Goal: Information Seeking & Learning: Learn about a topic

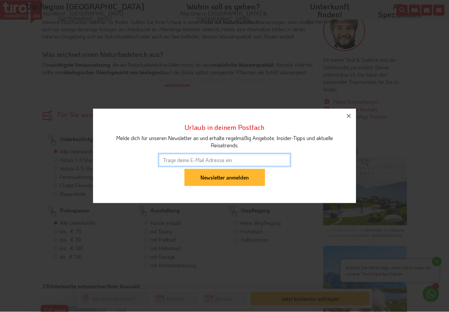
scroll to position [358, 0]
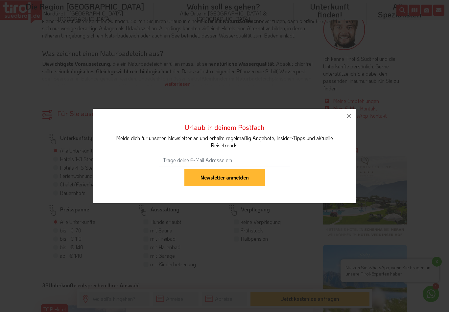
click at [354, 120] on button "button" at bounding box center [349, 116] width 14 height 14
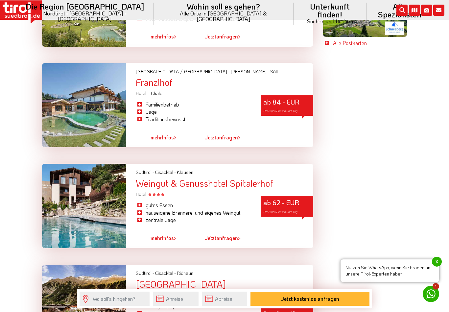
scroll to position [1705, 0]
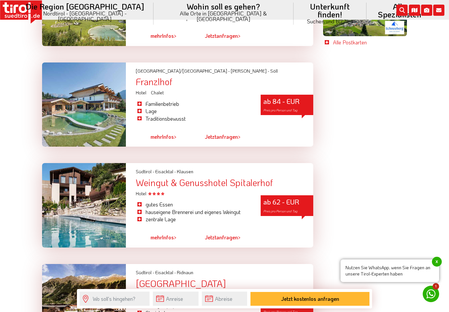
click at [62, 93] on div at bounding box center [84, 105] width 84 height 85
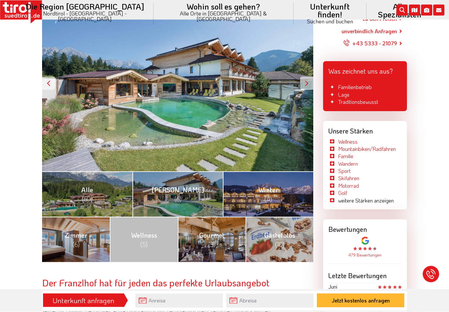
scroll to position [134, 0]
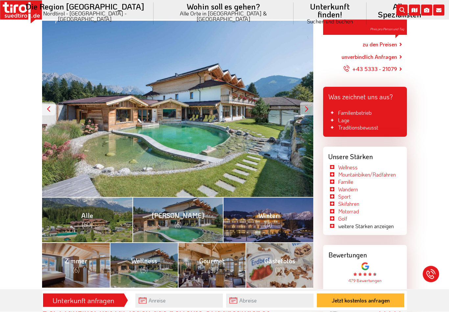
click at [309, 110] on div at bounding box center [306, 109] width 13 height 13
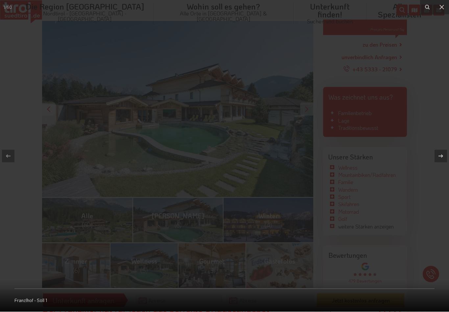
scroll to position [108, 0]
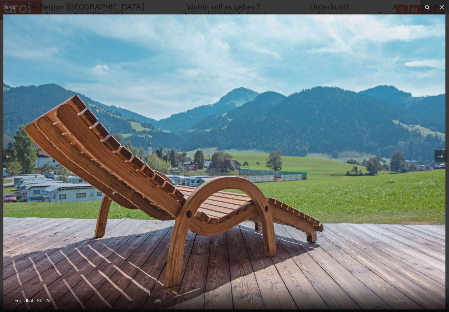
click at [442, 13] on button at bounding box center [442, 7] width 14 height 14
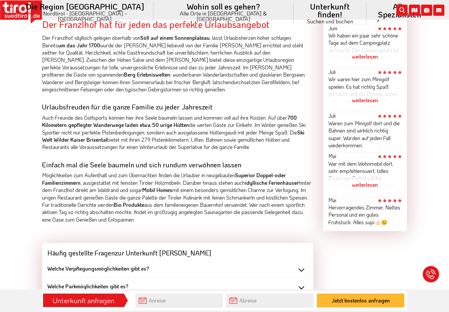
scroll to position [392, 0]
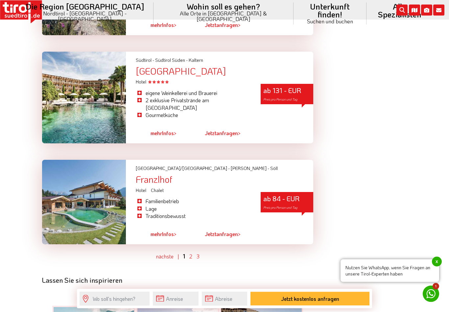
scroll to position [1821, 0]
click at [191, 253] on link "2" at bounding box center [191, 256] width 3 height 7
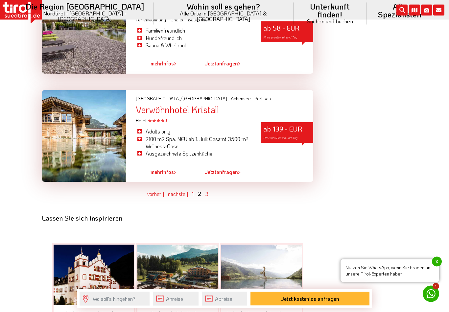
scroll to position [1903, 0]
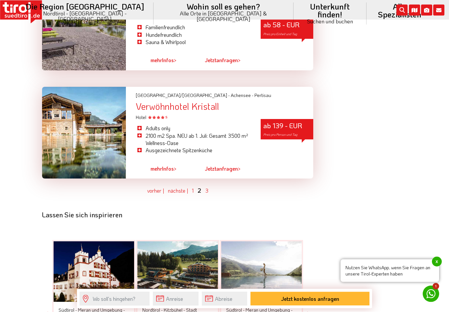
click at [207, 188] on link "3" at bounding box center [206, 191] width 3 height 7
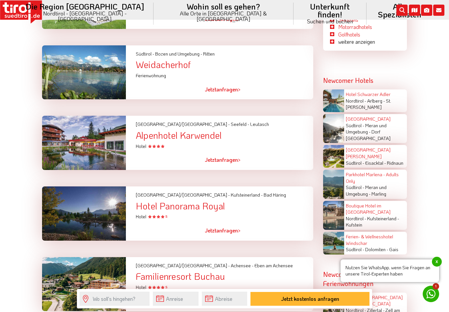
scroll to position [1148, 0]
click at [368, 116] on link "[GEOGRAPHIC_DATA]" at bounding box center [368, 119] width 45 height 6
